Goal: Task Accomplishment & Management: Manage account settings

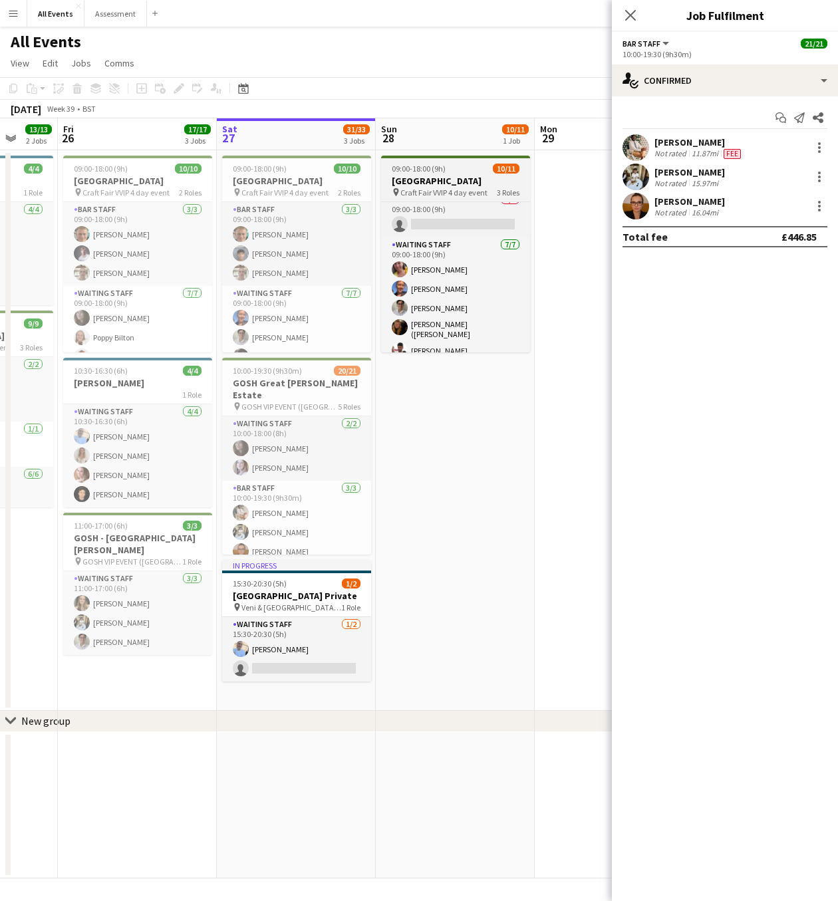
scroll to position [140, 0]
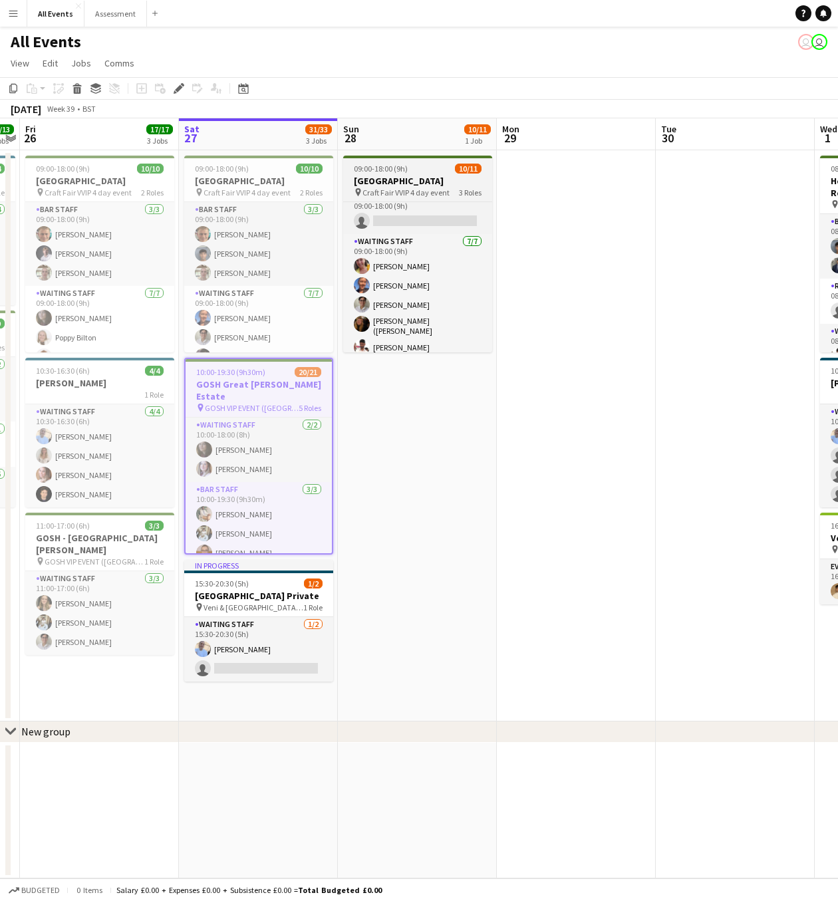
scroll to position [140, 0]
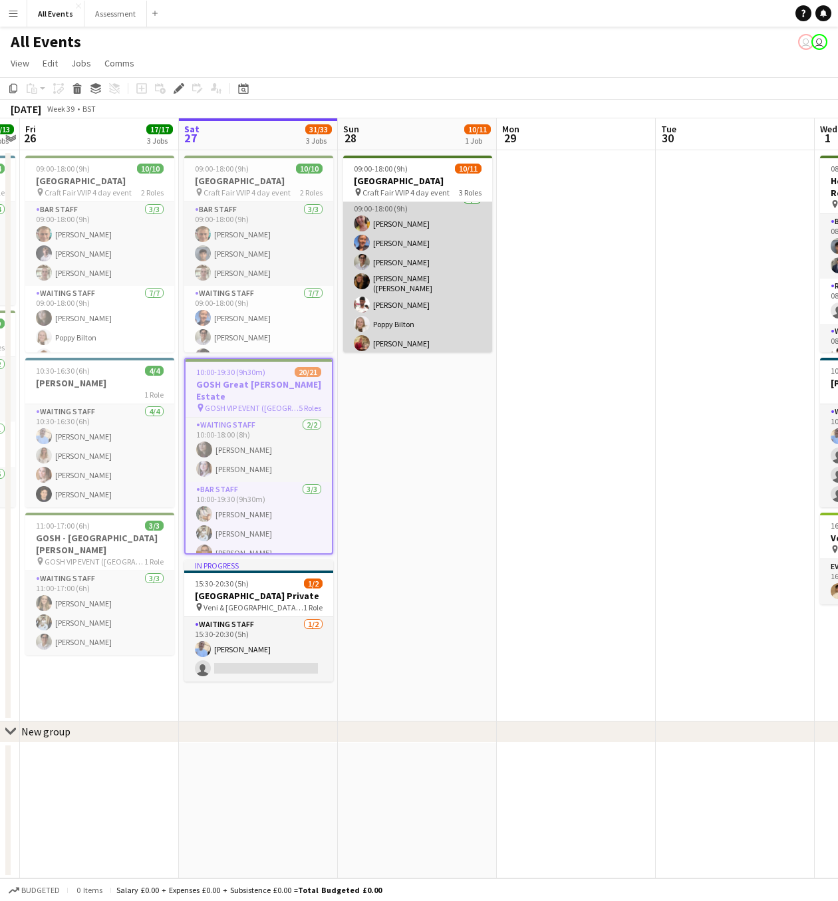
click at [398, 341] on app-card-role "Waiting Staff 7/7 09:00-18:00 (9h) Ruth Danieli Erin Lambourn Emily Reeve Alexa…" at bounding box center [417, 274] width 149 height 165
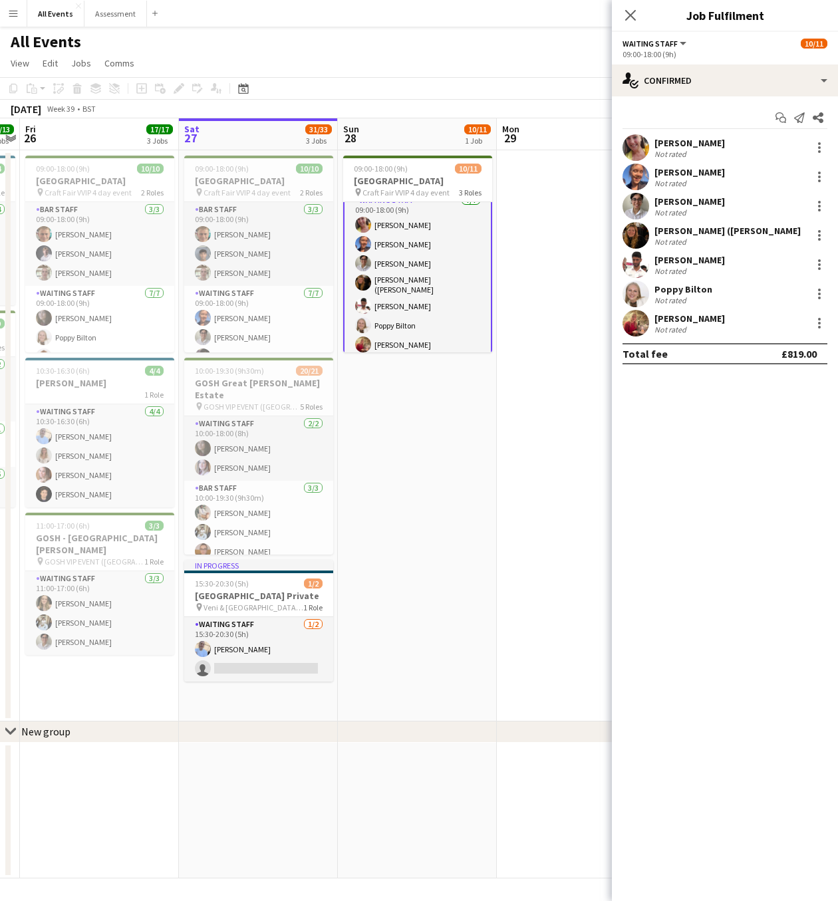
scroll to position [141, 0]
click at [637, 323] on app-user-avatar at bounding box center [635, 323] width 27 height 27
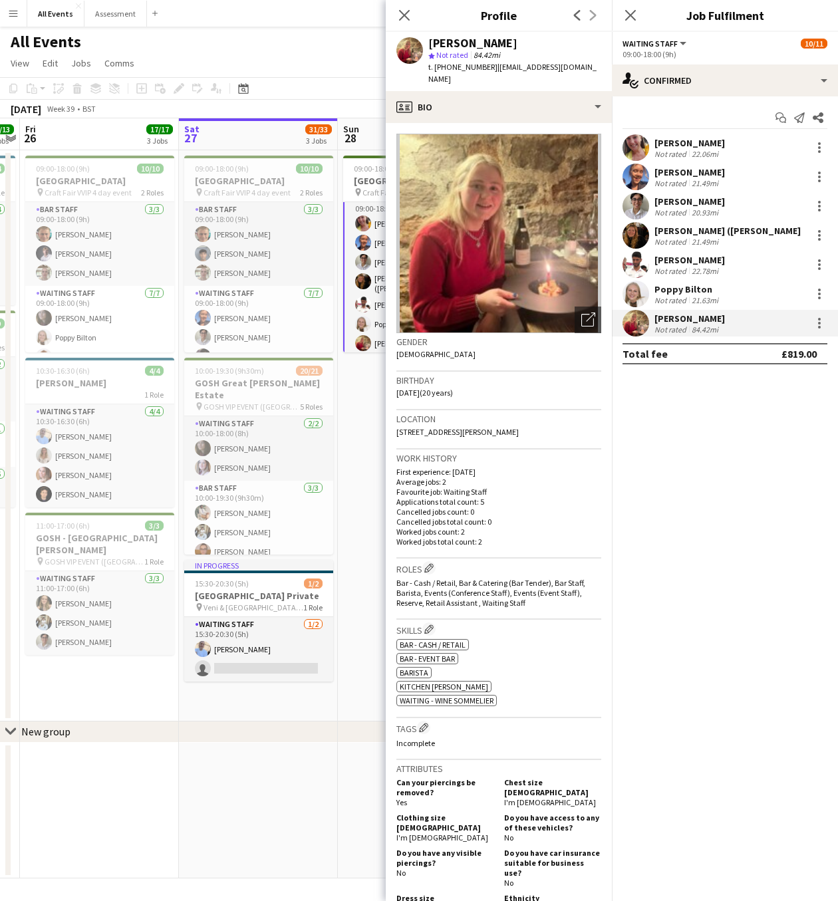
scroll to position [0, 0]
click at [403, 15] on icon at bounding box center [404, 15] width 13 height 13
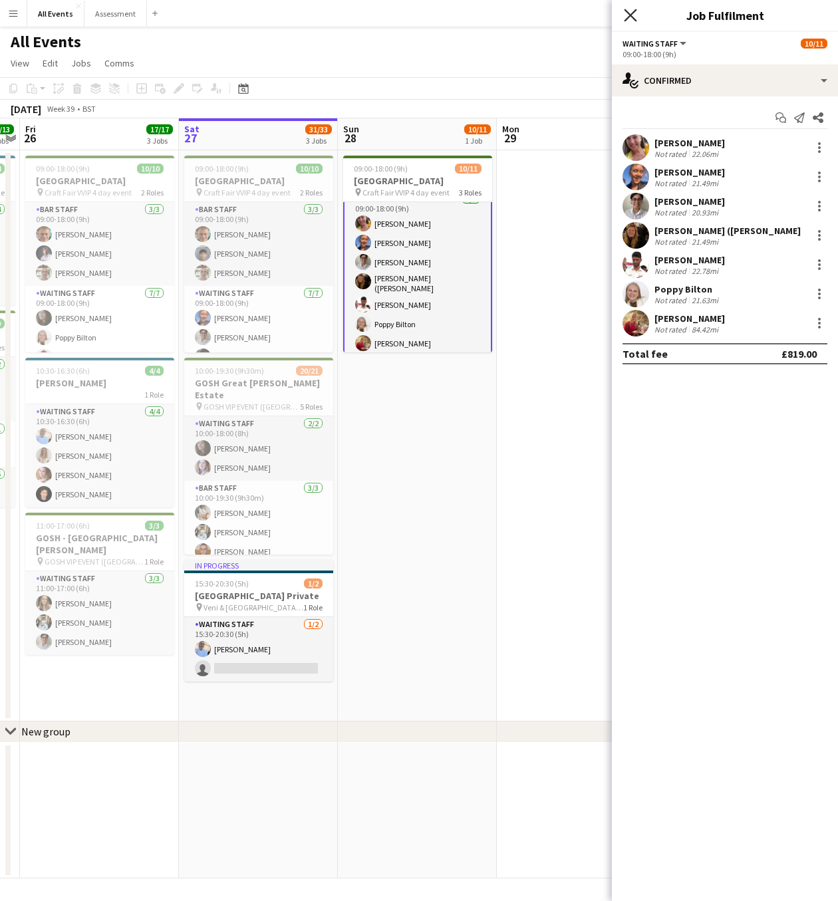
click at [634, 19] on icon "Close pop-in" at bounding box center [630, 15] width 13 height 13
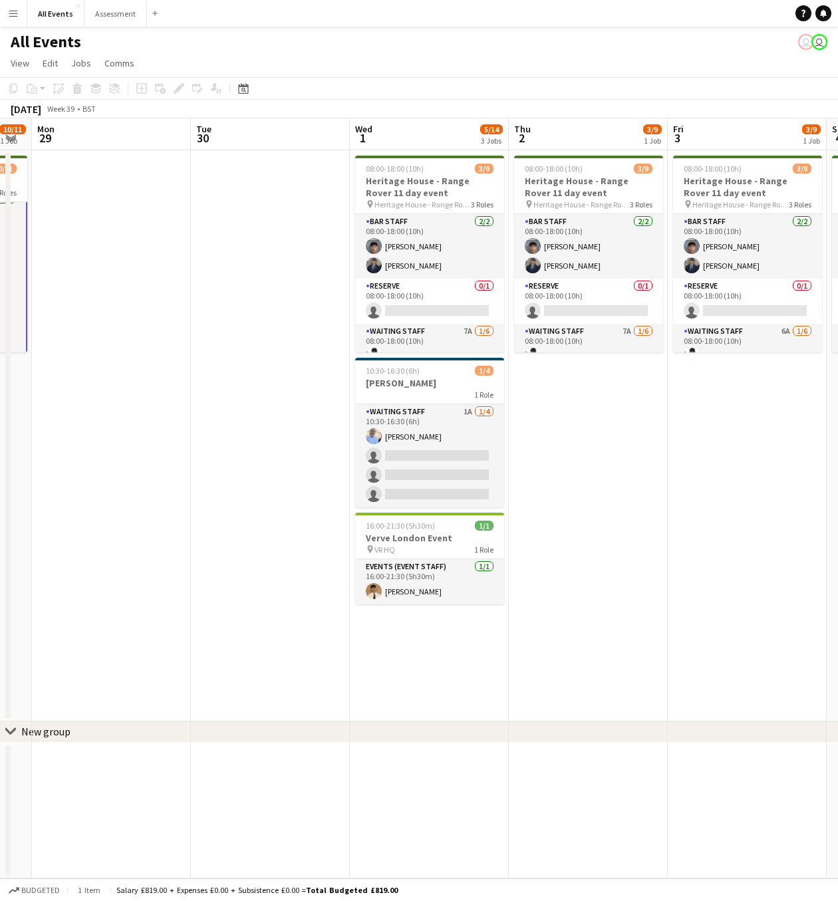
drag, startPoint x: 648, startPoint y: 334, endPoint x: 235, endPoint y: 319, distance: 412.6
click at [191, 319] on app-calendar-viewport "Thu 25 13/13 2 Jobs Fri 26 17/17 3 Jobs Sat 27 31/33 3 Jobs Sun 28 10/11 1 Job …" at bounding box center [419, 498] width 838 height 760
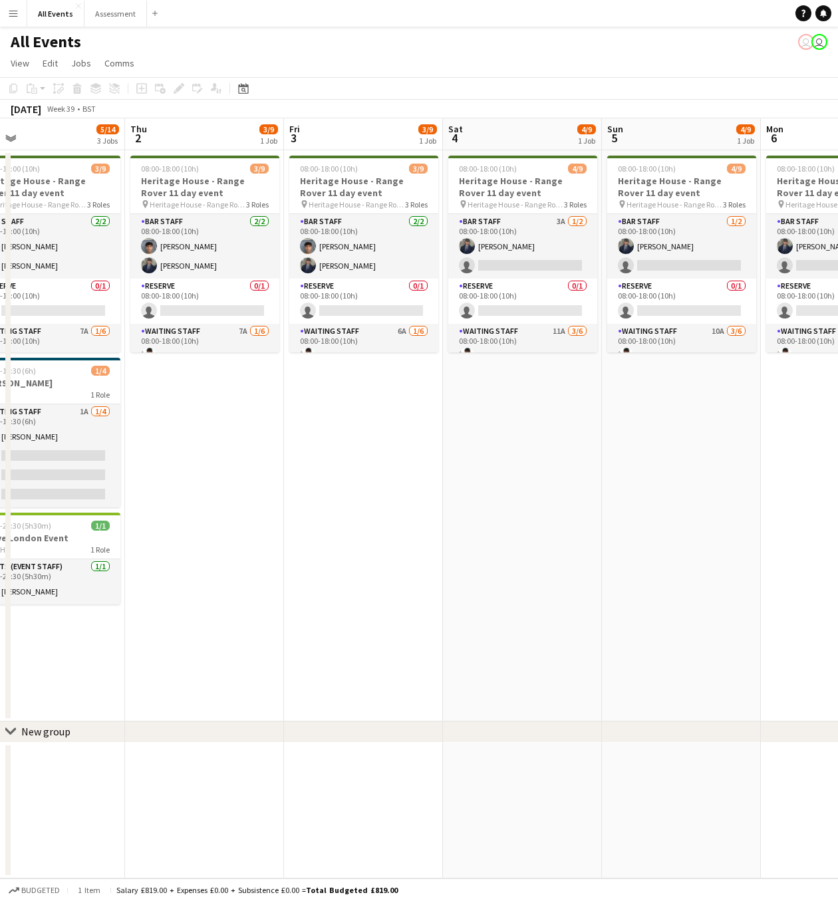
drag, startPoint x: 682, startPoint y: 370, endPoint x: 294, endPoint y: 352, distance: 388.8
click at [294, 353] on app-calendar-viewport "Mon 29 Tue 30 Wed 1 5/14 3 Jobs Thu 2 3/9 1 Job Fri 3 3/9 1 Job Sat 4 4/9 1 Job…" at bounding box center [419, 498] width 838 height 760
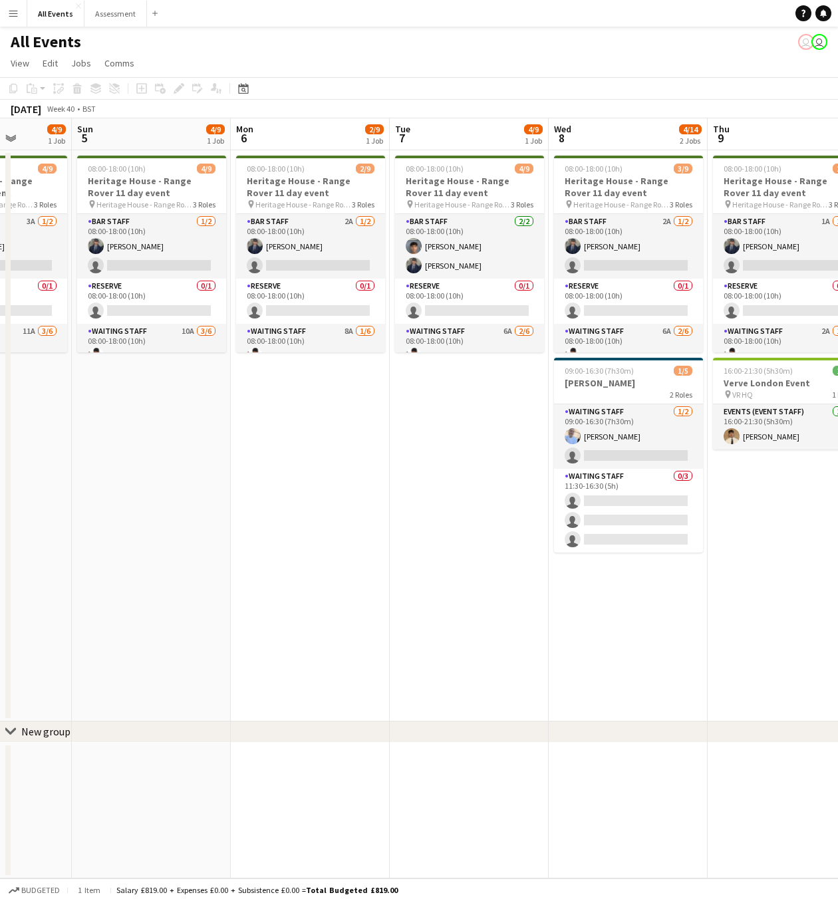
drag, startPoint x: 746, startPoint y: 388, endPoint x: 163, endPoint y: 384, distance: 583.2
click at [163, 384] on app-calendar-viewport "Wed 1 5/14 3 Jobs Thu 2 3/9 1 Job Fri 3 3/9 1 Job Sat 4 4/9 1 Job Sun 5 4/9 1 J…" at bounding box center [419, 498] width 838 height 760
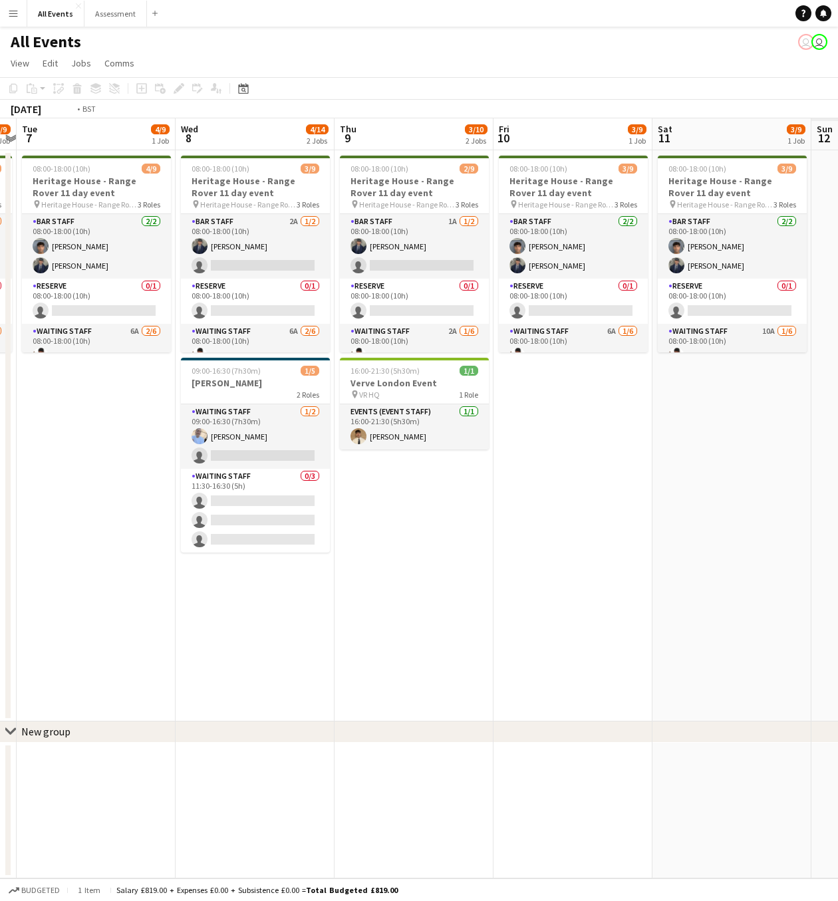
scroll to position [0, 340]
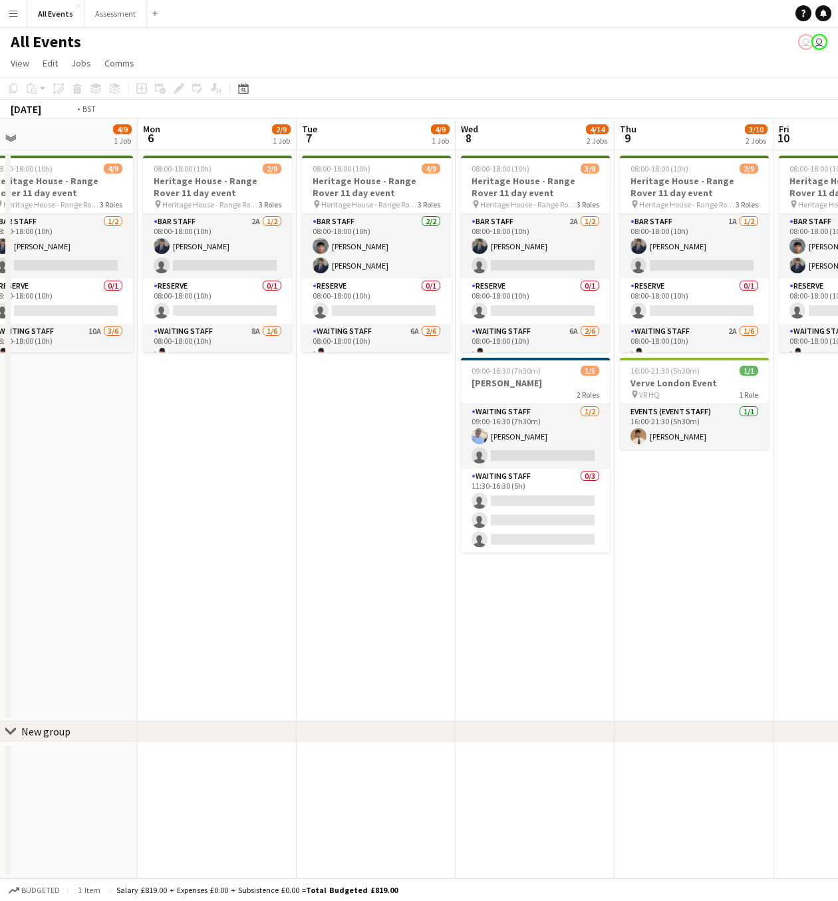
drag, startPoint x: 458, startPoint y: 419, endPoint x: 101, endPoint y: 404, distance: 357.4
click at [101, 404] on app-calendar-viewport "Fri 3 3/9 1 Job Sat 4 4/9 1 Job Sun 5 4/9 1 Job Mon 6 2/9 1 Job Tue 7 4/9 1 Job…" at bounding box center [419, 498] width 838 height 760
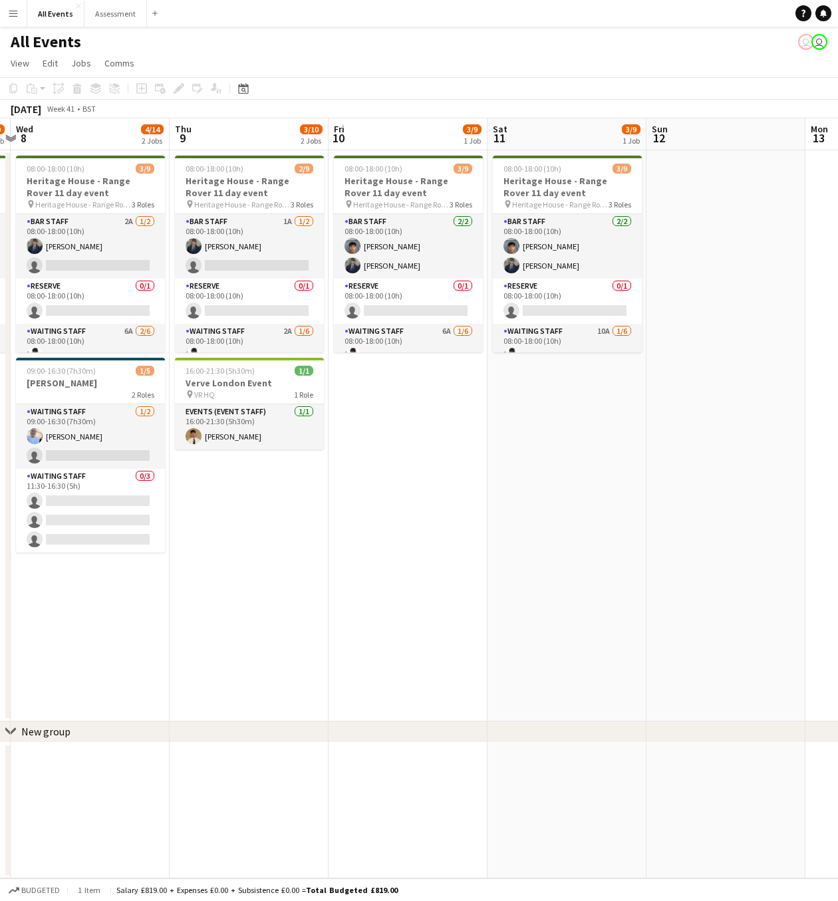
scroll to position [0, 583]
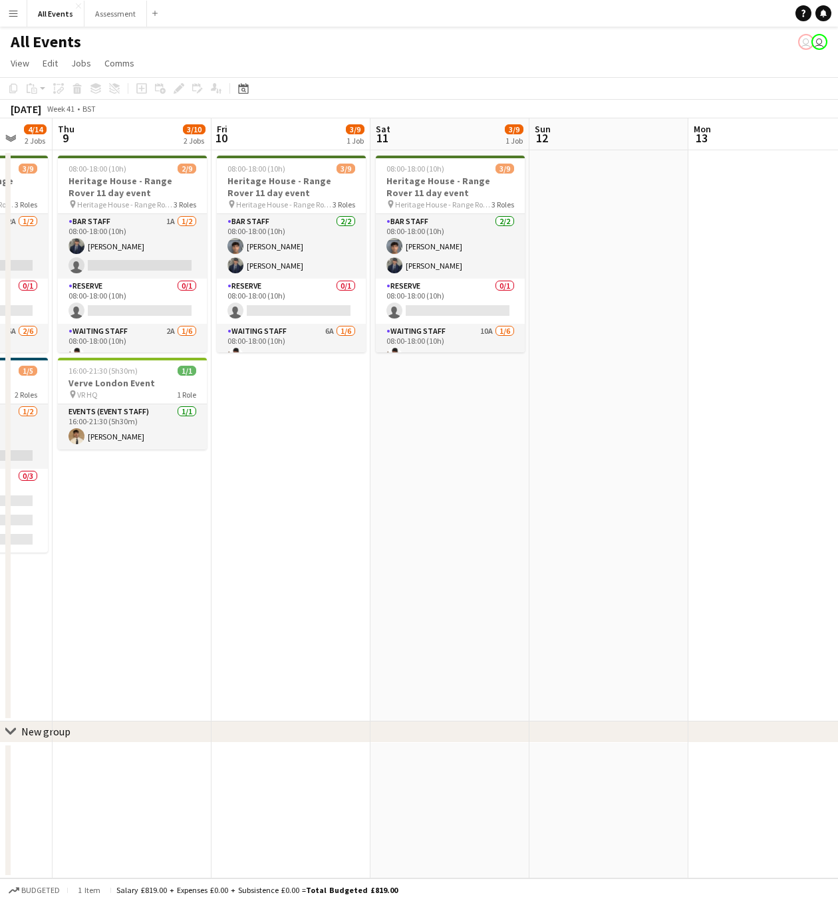
drag, startPoint x: 435, startPoint y: 406, endPoint x: 0, endPoint y: 390, distance: 435.2
click at [0, 390] on app-calendar-viewport "Sun 5 4/9 1 Job Mon 6 2/9 1 Job Tue 7 4/9 1 Job Wed 8 4/14 2 Jobs Thu 9 3/10 2 …" at bounding box center [419, 498] width 838 height 760
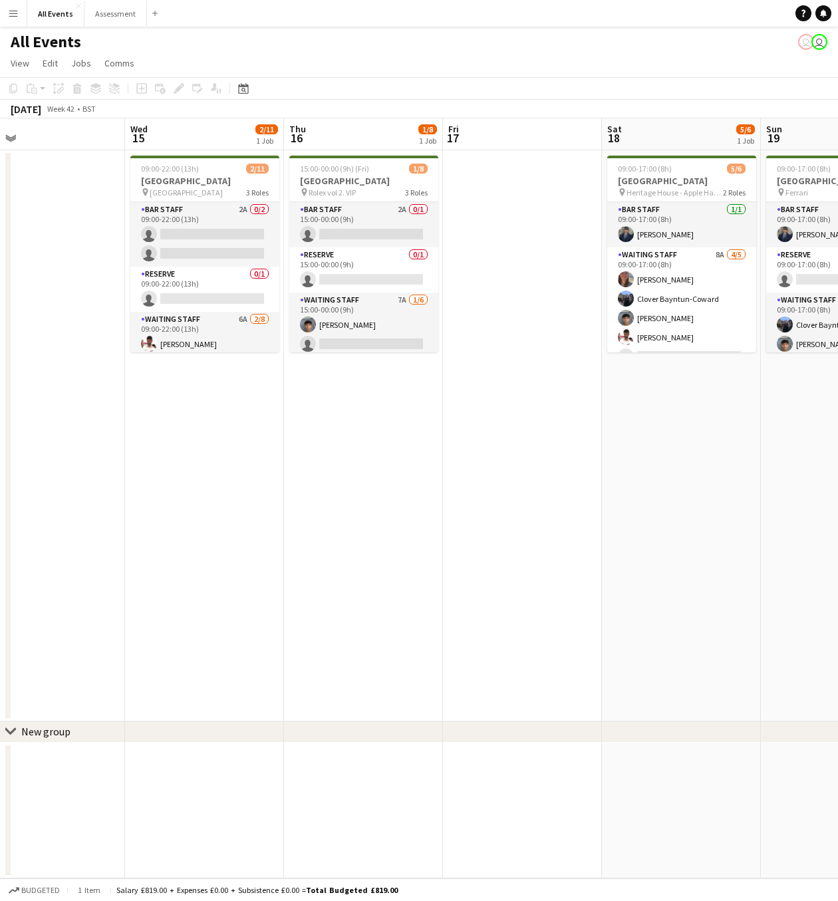
scroll to position [0, 426]
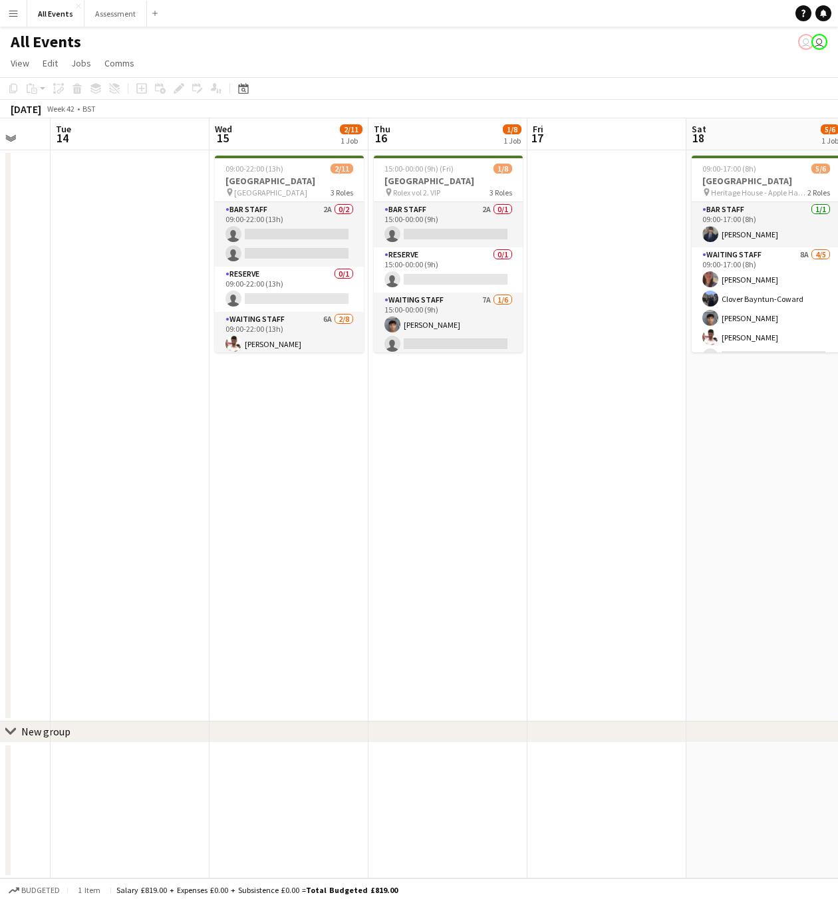
drag, startPoint x: 476, startPoint y: 381, endPoint x: 0, endPoint y: 382, distance: 476.1
click at [0, 382] on app-calendar-viewport "Sat 11 3/9 1 Job Sun 12 Mon 13 Tue 14 Wed 15 2/11 1 Job Thu 16 1/8 1 Job Fri 17…" at bounding box center [419, 498] width 838 height 760
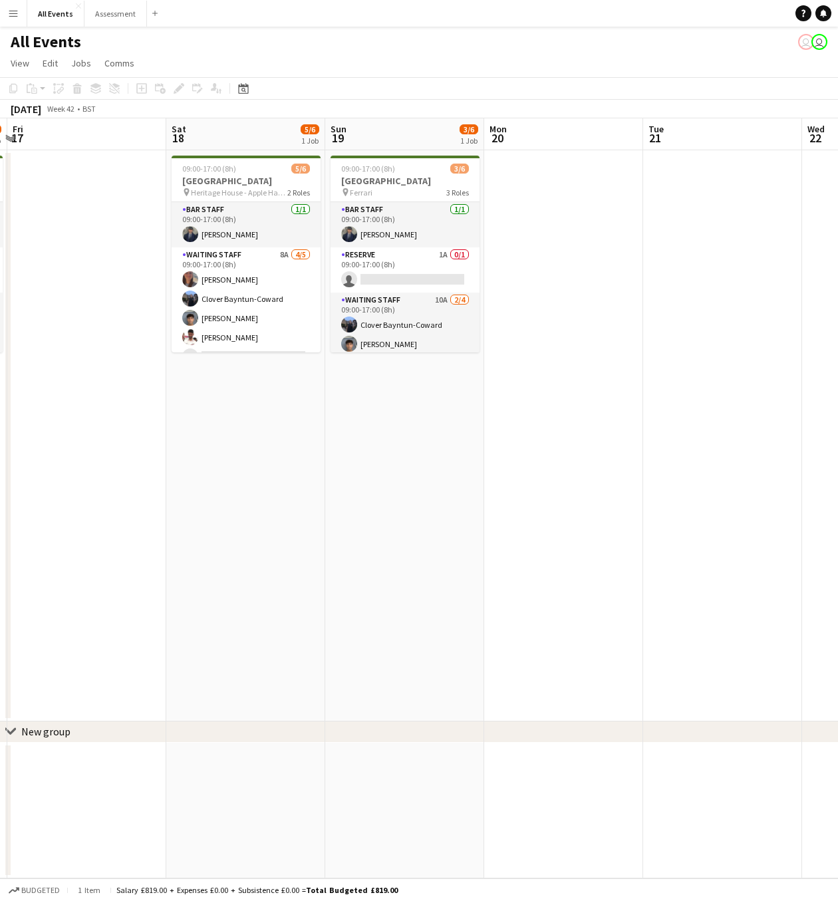
drag, startPoint x: 458, startPoint y: 378, endPoint x: 7, endPoint y: 384, distance: 451.6
click at [7, 384] on div "chevron-right New group Mon 13 Tue 14 Wed 15 2/11 1 Job Thu 16 1/8 1 Job Fri 17…" at bounding box center [419, 498] width 838 height 760
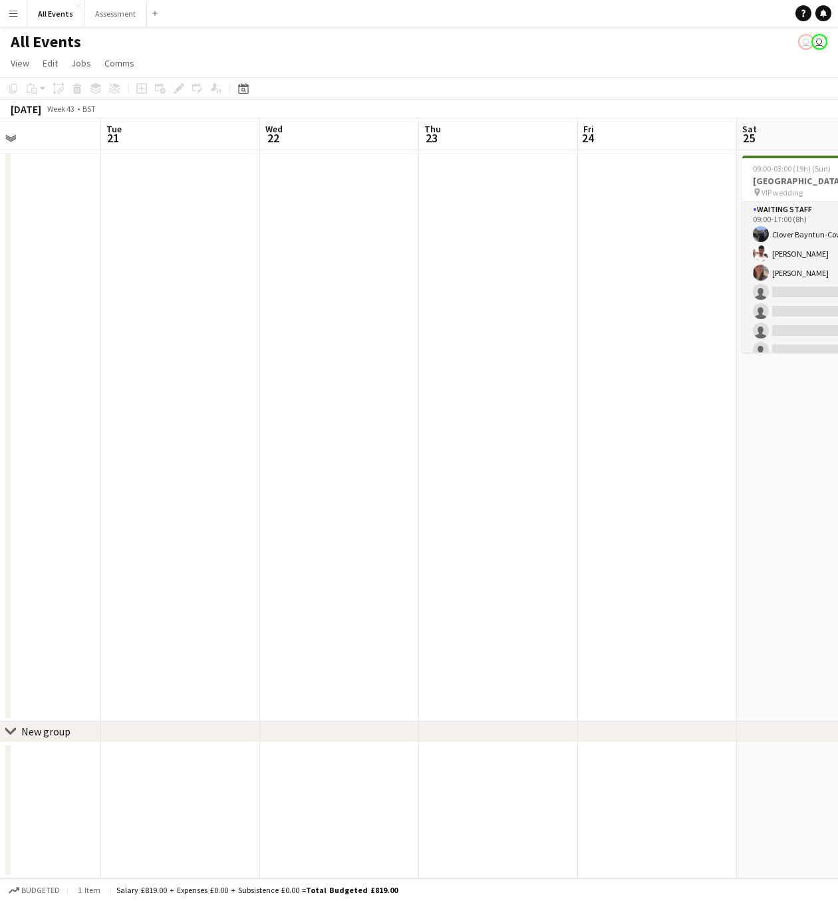
drag, startPoint x: 539, startPoint y: 384, endPoint x: 0, endPoint y: 403, distance: 539.6
click at [0, 403] on app-calendar-viewport "Fri 17 Sat 18 5/6 1 Job Sun 19 3/6 1 Job Mon 20 Tue 21 Wed 22 Thu 23 Fri 24 Sat…" at bounding box center [419, 498] width 838 height 760
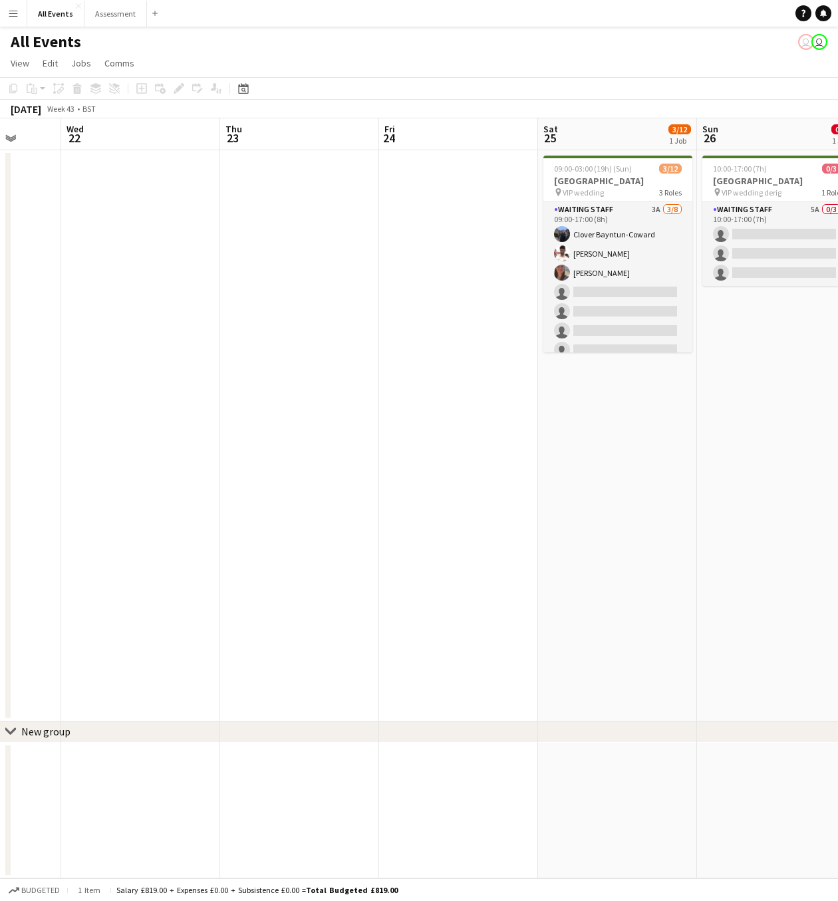
drag, startPoint x: 386, startPoint y: 400, endPoint x: 100, endPoint y: 397, distance: 286.6
click at [96, 397] on app-calendar-viewport "Sun 19 3/6 1 Job Mon 20 Tue 21 Wed 22 Thu 23 Fri 24 Sat 25 3/12 1 Job Sun 26 0/…" at bounding box center [419, 498] width 838 height 760
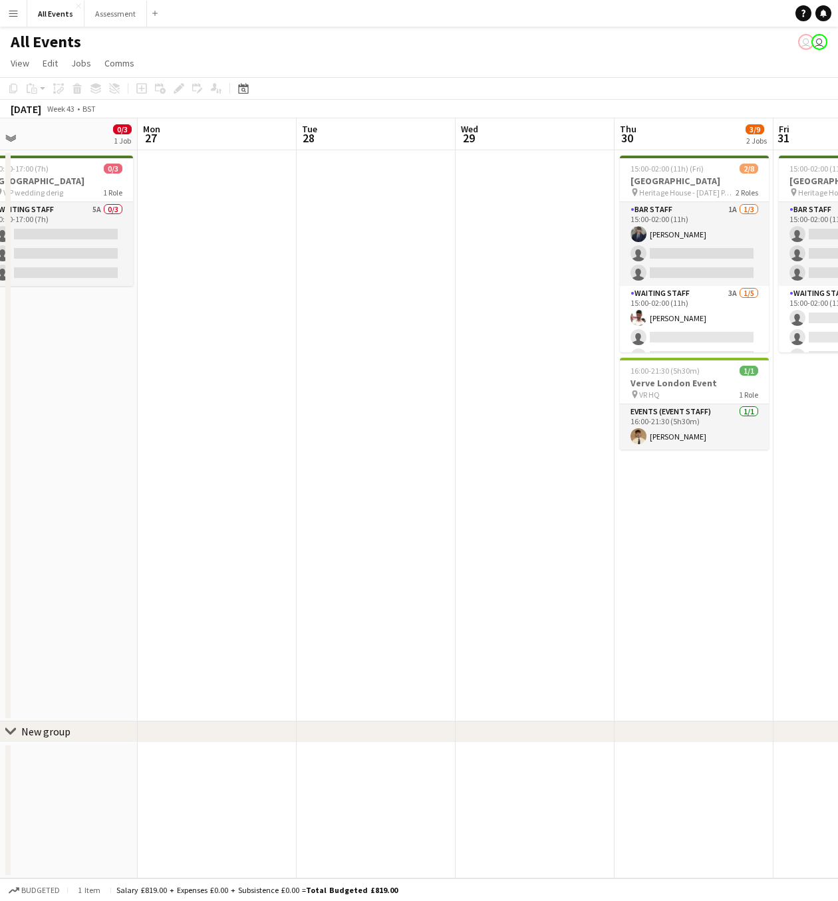
drag, startPoint x: 166, startPoint y: 405, endPoint x: 2, endPoint y: 401, distance: 164.3
click at [1, 401] on app-calendar-viewport "Thu 23 Fri 24 Sat 25 3/12 1 Job Sun 26 0/3 1 Job Mon 27 Tue 28 Wed 29 Thu 30 3/…" at bounding box center [419, 498] width 838 height 760
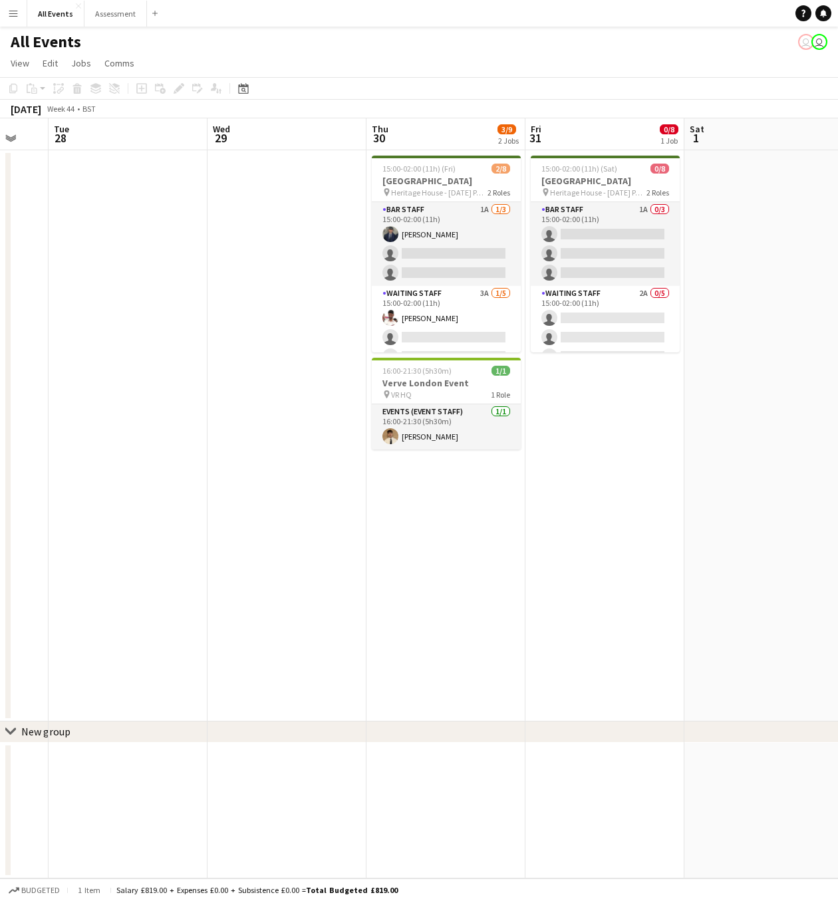
drag, startPoint x: 339, startPoint y: 385, endPoint x: 0, endPoint y: 365, distance: 339.7
click at [0, 364] on app-calendar-viewport "Sat 25 3/12 1 Job Sun 26 0/3 1 Job Mon 27 Tue 28 Wed 29 Thu 30 3/9 2 Jobs Fri 3…" at bounding box center [419, 498] width 838 height 760
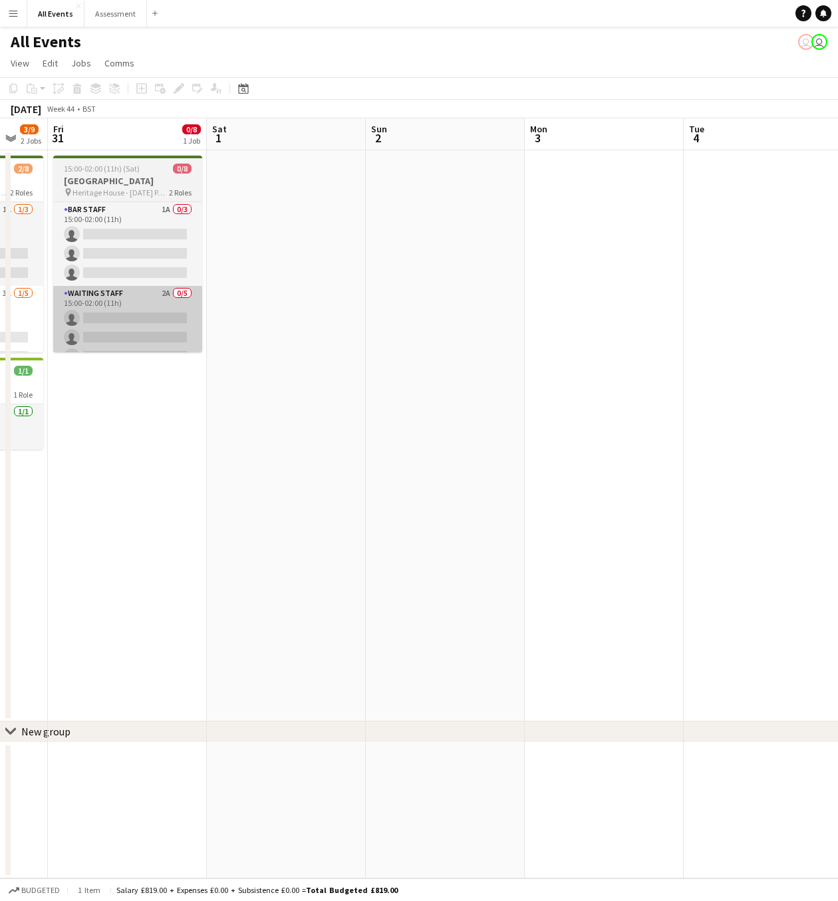
drag, startPoint x: 473, startPoint y: 362, endPoint x: 55, endPoint y: 329, distance: 418.9
click at [59, 330] on app-calendar-viewport "Mon 27 Tue 28 Wed 29 Thu 30 3/9 2 Jobs Fri 31 0/8 1 Job Sat 1 Sun 2 Mon 3 Tue 4…" at bounding box center [419, 498] width 838 height 760
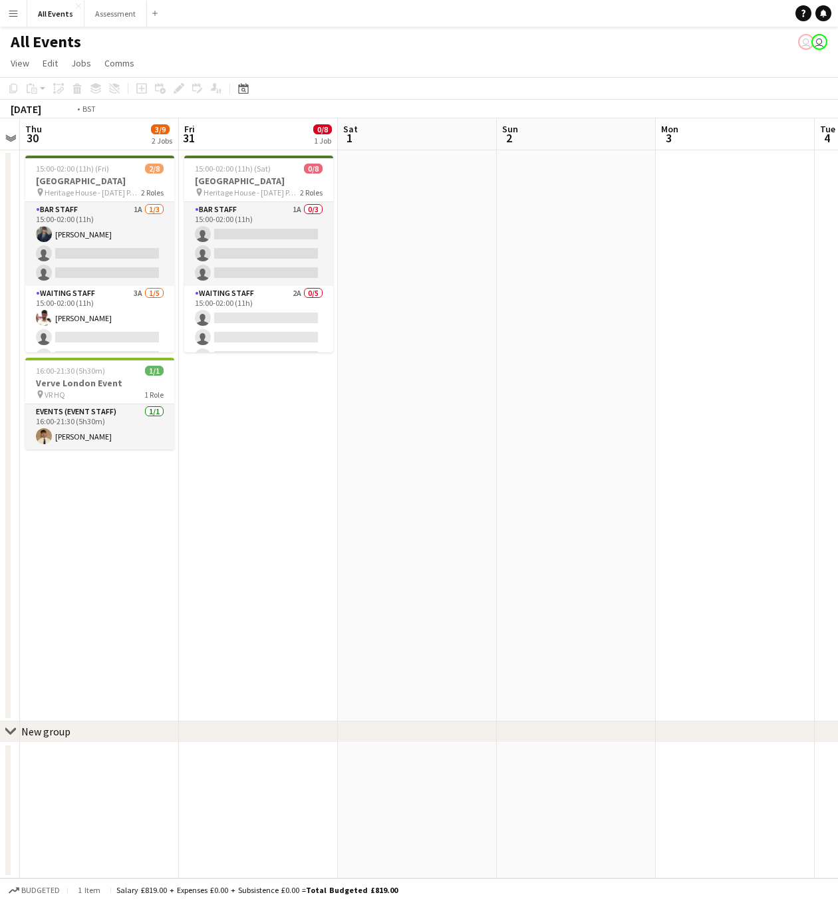
drag, startPoint x: 665, startPoint y: 292, endPoint x: 0, endPoint y: 160, distance: 678.0
click at [0, 160] on app-calendar-viewport "Mon 27 Tue 28 Wed 29 Thu 30 3/9 2 Jobs Fri 31 0/8 1 Job Sat 1 Sun 2 Mon 3 Tue 4…" at bounding box center [419, 498] width 838 height 760
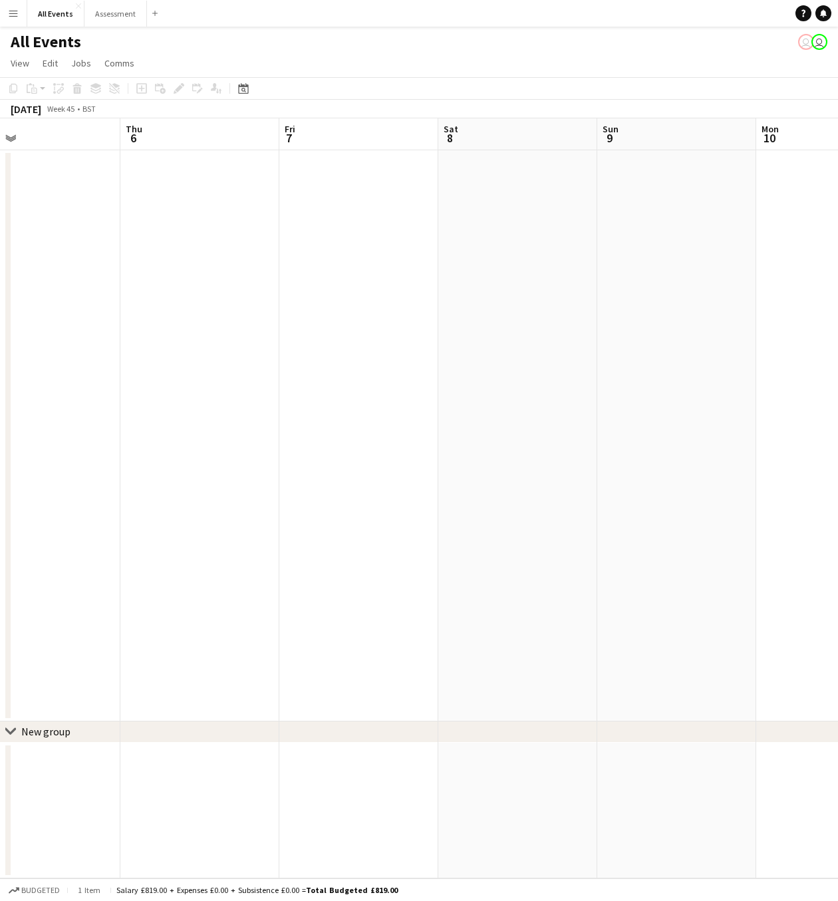
drag, startPoint x: 342, startPoint y: 228, endPoint x: 59, endPoint y: 245, distance: 283.8
click at [60, 245] on app-calendar-viewport "Mon 3 Tue 4 Wed 5 Thu 6 Fri 7 Sat 8 Sun 9 Mon 10 Tue 11 Wed 12 Thu 13" at bounding box center [419, 498] width 838 height 760
drag, startPoint x: 104, startPoint y: 259, endPoint x: 670, endPoint y: 249, distance: 565.3
click at [670, 249] on app-calendar-viewport "Mon 3 Tue 4 Wed 5 Thu 6 Fri 7 Sat 8 Sun 9 Mon 10 Tue 11 Wed 12 Thu 13" at bounding box center [419, 498] width 838 height 760
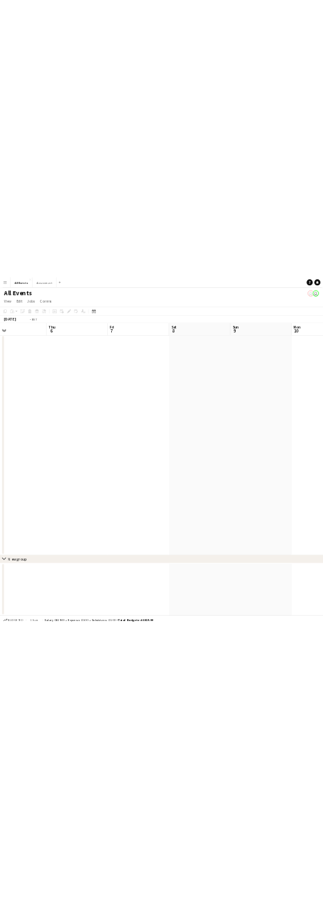
scroll to position [0, 278]
